Goal: Task Accomplishment & Management: Use online tool/utility

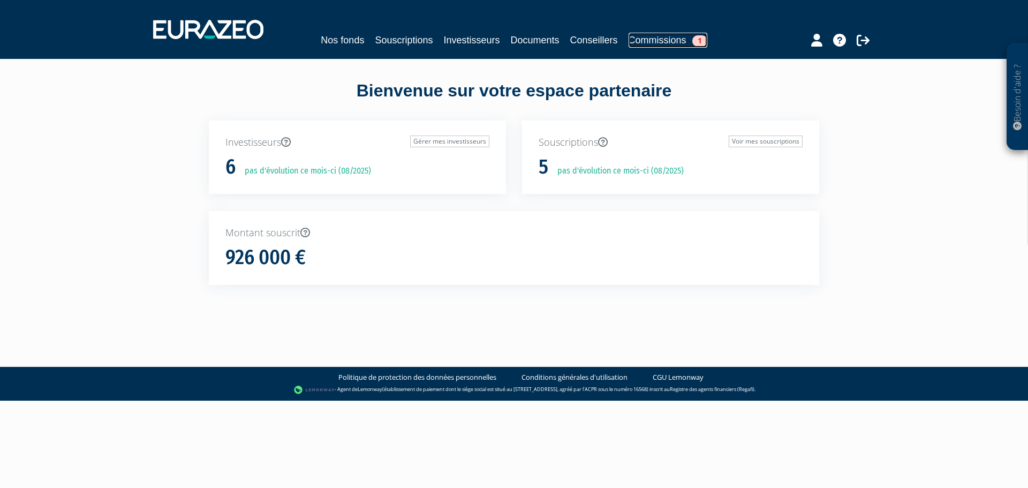
click at [671, 39] on link "Commissions 1" at bounding box center [668, 40] width 79 height 15
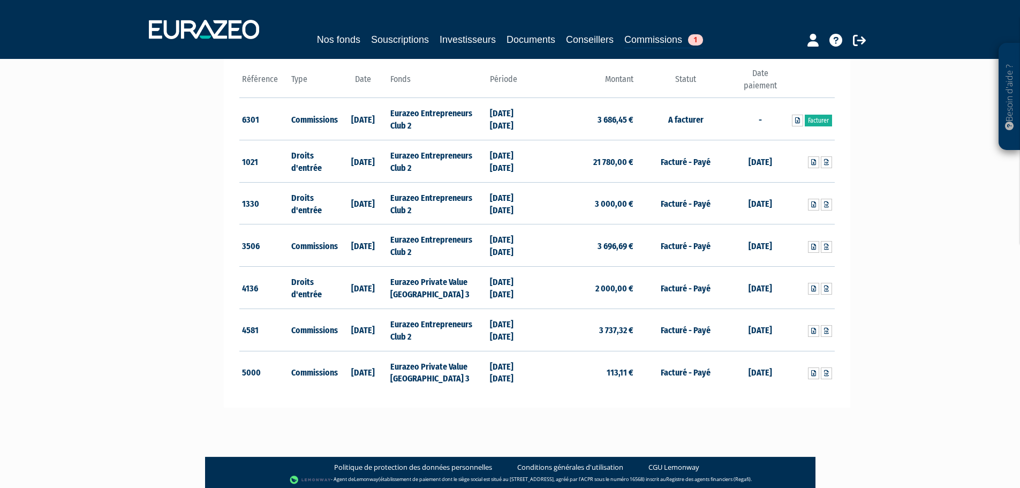
scroll to position [161, 0]
click at [818, 118] on link "Facturer" at bounding box center [818, 120] width 27 height 12
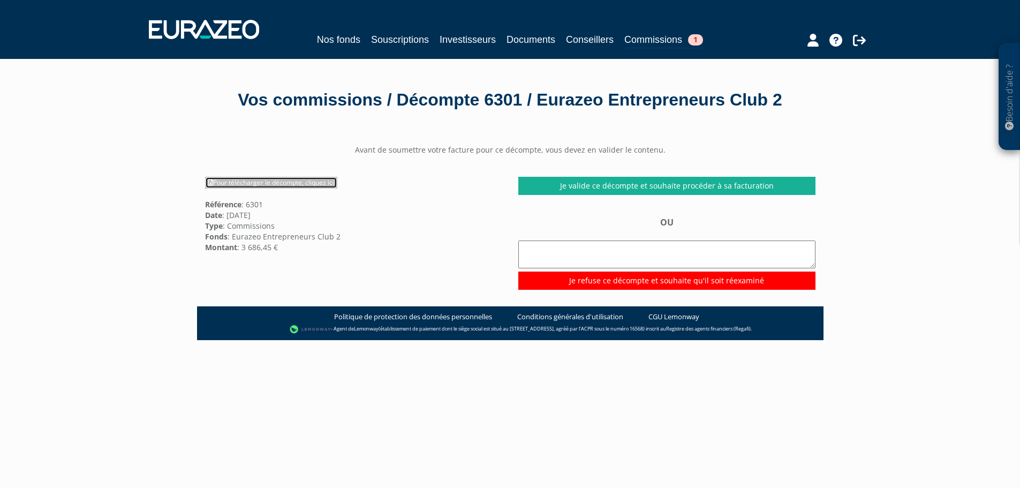
click at [307, 188] on link "Pour télécharger le décompte, cliquez ici" at bounding box center [271, 183] width 132 height 12
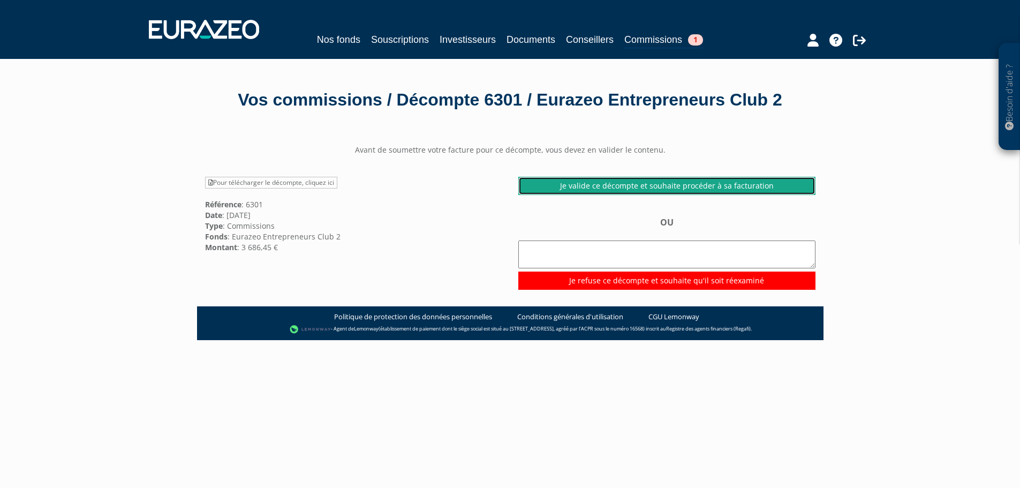
click at [713, 195] on link "Je valide ce décompte et souhaite procéder à sa facturation" at bounding box center [666, 186] width 297 height 18
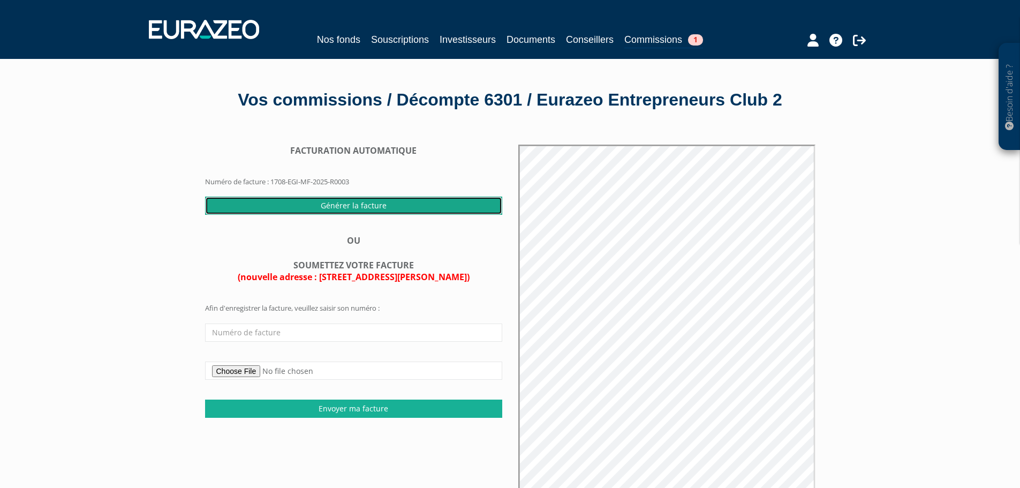
click at [354, 215] on input "Générer la facture" at bounding box center [353, 205] width 297 height 18
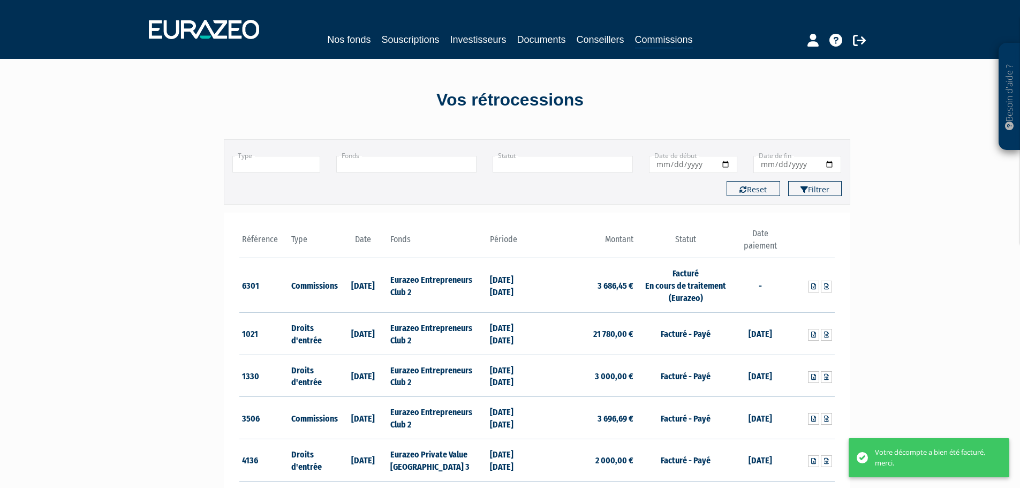
click at [883, 319] on div "Besoin d'aide ? × J'ai besoin d'aide Si vous avez une question à propos du fonc…" at bounding box center [510, 325] width 1020 height 650
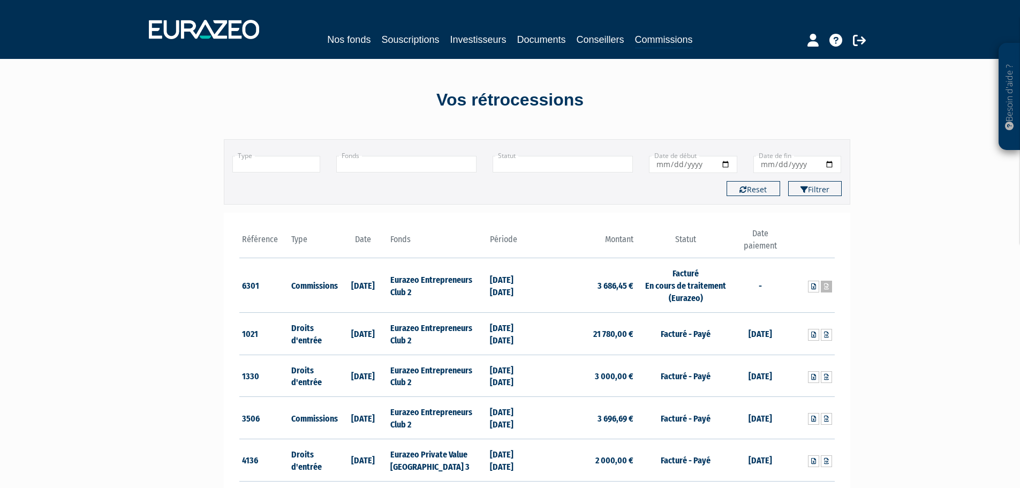
click at [826, 290] on link at bounding box center [826, 287] width 11 height 12
click at [859, 36] on icon at bounding box center [859, 40] width 13 height 13
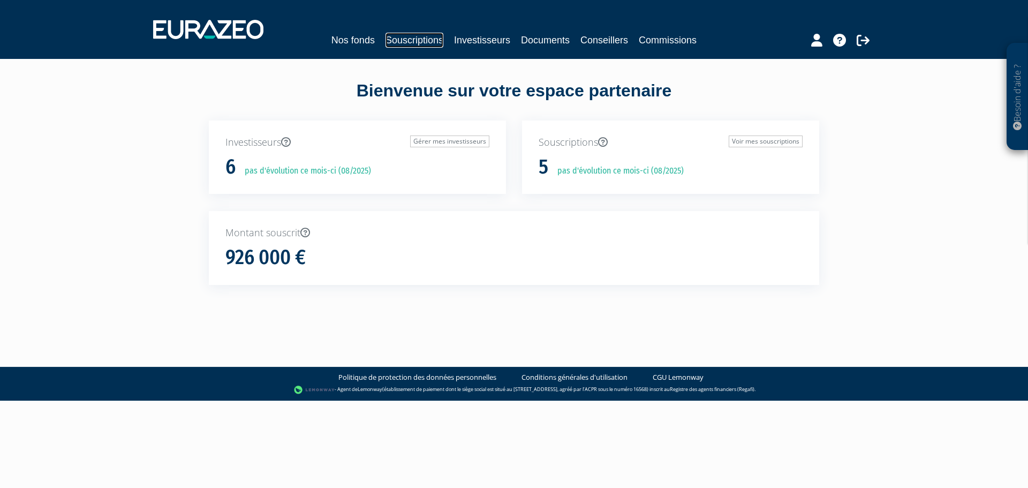
click at [429, 39] on link "Souscriptions" at bounding box center [414, 40] width 58 height 15
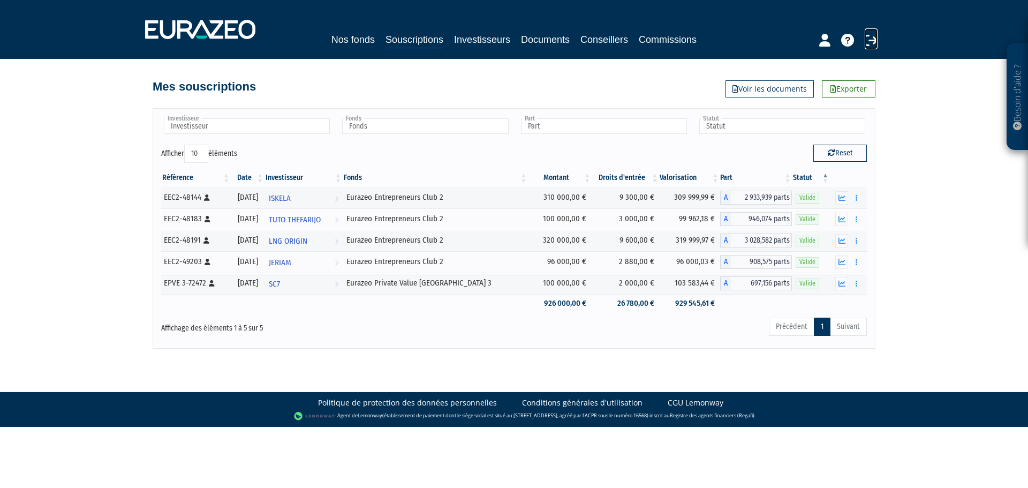
drag, startPoint x: 874, startPoint y: 41, endPoint x: 866, endPoint y: 40, distance: 7.6
click at [874, 40] on icon at bounding box center [871, 40] width 13 height 13
